Goal: Transaction & Acquisition: Purchase product/service

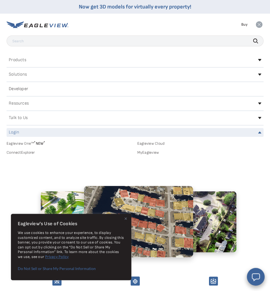
click at [155, 153] on link "MyEagleview" at bounding box center [200, 152] width 126 height 5
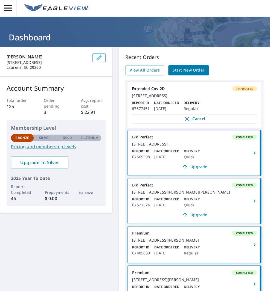
click at [200, 72] on span "Start New Order" at bounding box center [188, 70] width 32 height 7
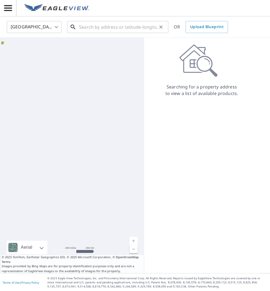
click at [104, 30] on input "text" at bounding box center [118, 26] width 78 height 15
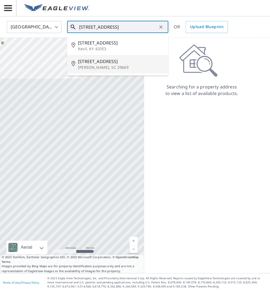
click at [92, 67] on p "[PERSON_NAME], SC 29669" at bounding box center [121, 67] width 86 height 5
type input "[STREET_ADDRESS][PERSON_NAME]"
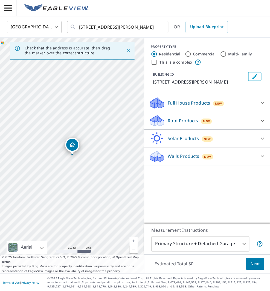
click at [185, 123] on p "Roof Products" at bounding box center [182, 120] width 30 height 7
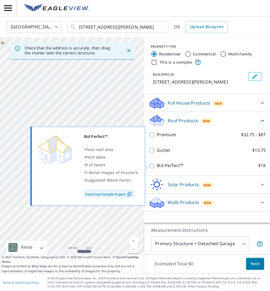
click at [170, 169] on p "Bid Perfect™" at bounding box center [169, 165] width 26 height 7
click at [156, 169] on input "Bid Perfect™ $18" at bounding box center [152, 165] width 8 height 7
checkbox input "true"
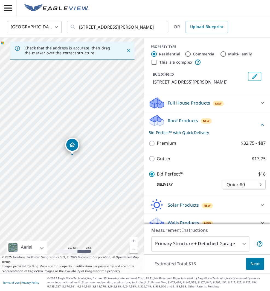
scroll to position [9, 0]
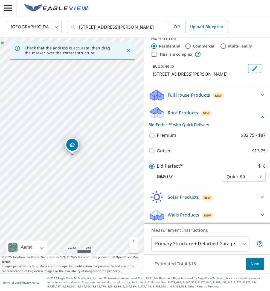
click at [221, 243] on body "TH TH [GEOGRAPHIC_DATA] US ​ [STREET_ADDRESS][PERSON_NAME] ​ OR Upload Blueprin…" at bounding box center [135, 145] width 270 height 291
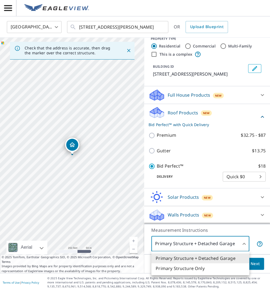
click at [262, 252] on div at bounding box center [135, 145] width 270 height 291
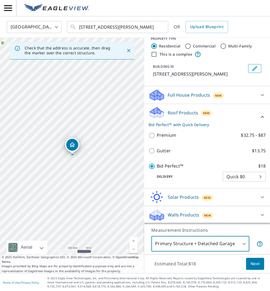
click at [253, 263] on span "Next" at bounding box center [254, 264] width 9 height 7
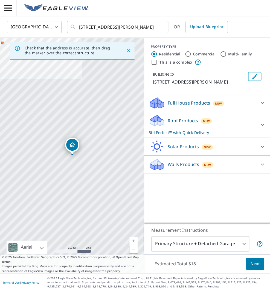
click at [255, 262] on span "Next" at bounding box center [254, 264] width 9 height 7
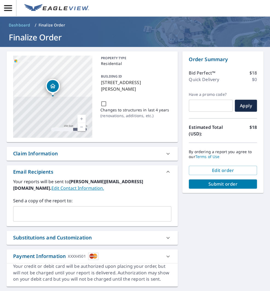
click at [228, 185] on span "Submit order" at bounding box center [222, 184] width 59 height 6
